Goal: Information Seeking & Learning: Learn about a topic

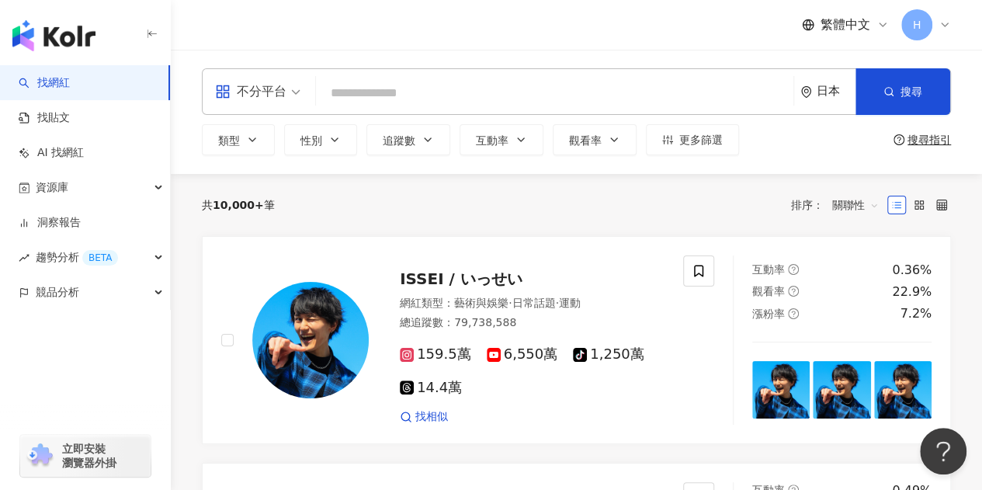
click at [524, 88] on input "search" at bounding box center [554, 92] width 465 height 29
paste input "**********"
type input "**********"
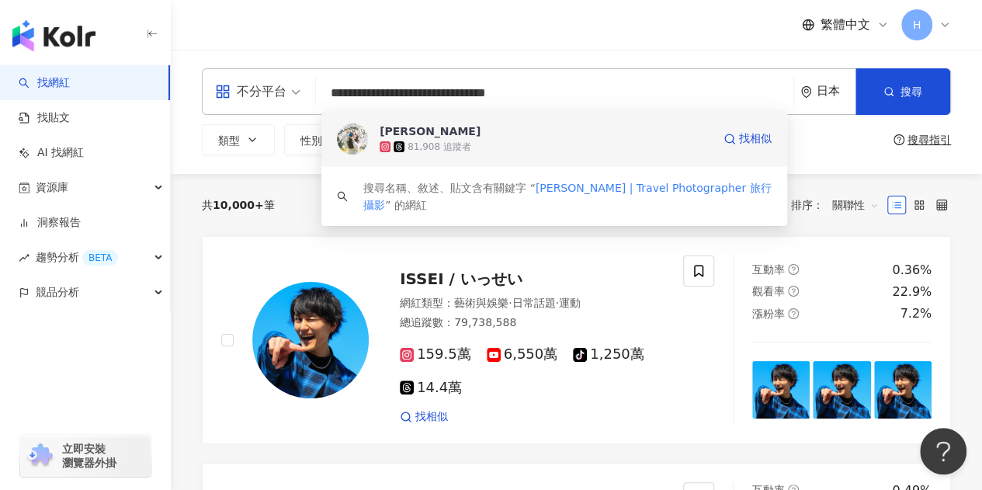
click at [496, 145] on div "81,908 追蹤者" at bounding box center [546, 147] width 332 height 16
